Goal: Task Accomplishment & Management: Manage account settings

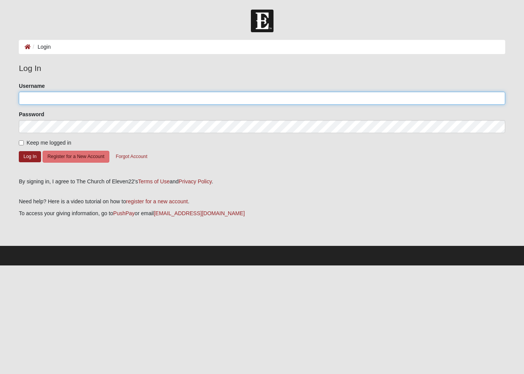
click at [165, 97] on input "Username" at bounding box center [262, 98] width 486 height 13
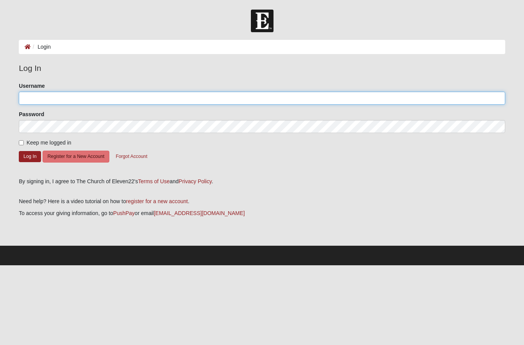
type input "[EMAIL_ADDRESS][DOMAIN_NAME]"
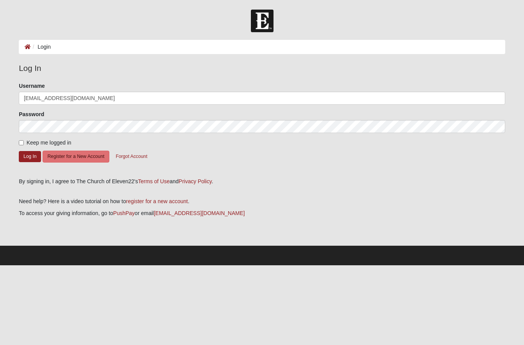
click at [19, 142] on input "Keep me logged in" at bounding box center [21, 142] width 5 height 5
checkbox input "true"
click at [30, 156] on button "Log In" at bounding box center [30, 156] width 22 height 11
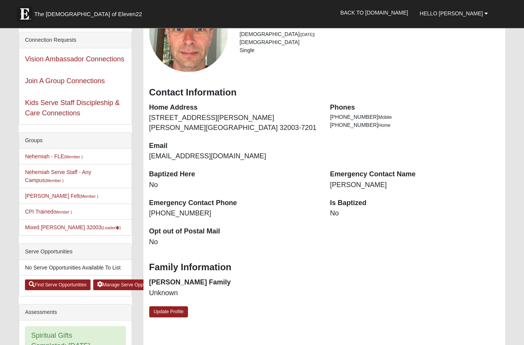
scroll to position [84, 0]
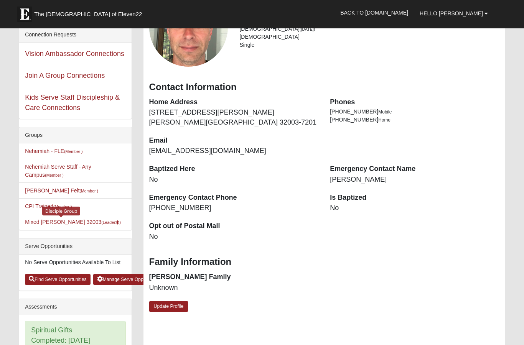
click at [101, 222] on small "(Leader )" at bounding box center [111, 222] width 20 height 5
